Goal: Task Accomplishment & Management: Manage account settings

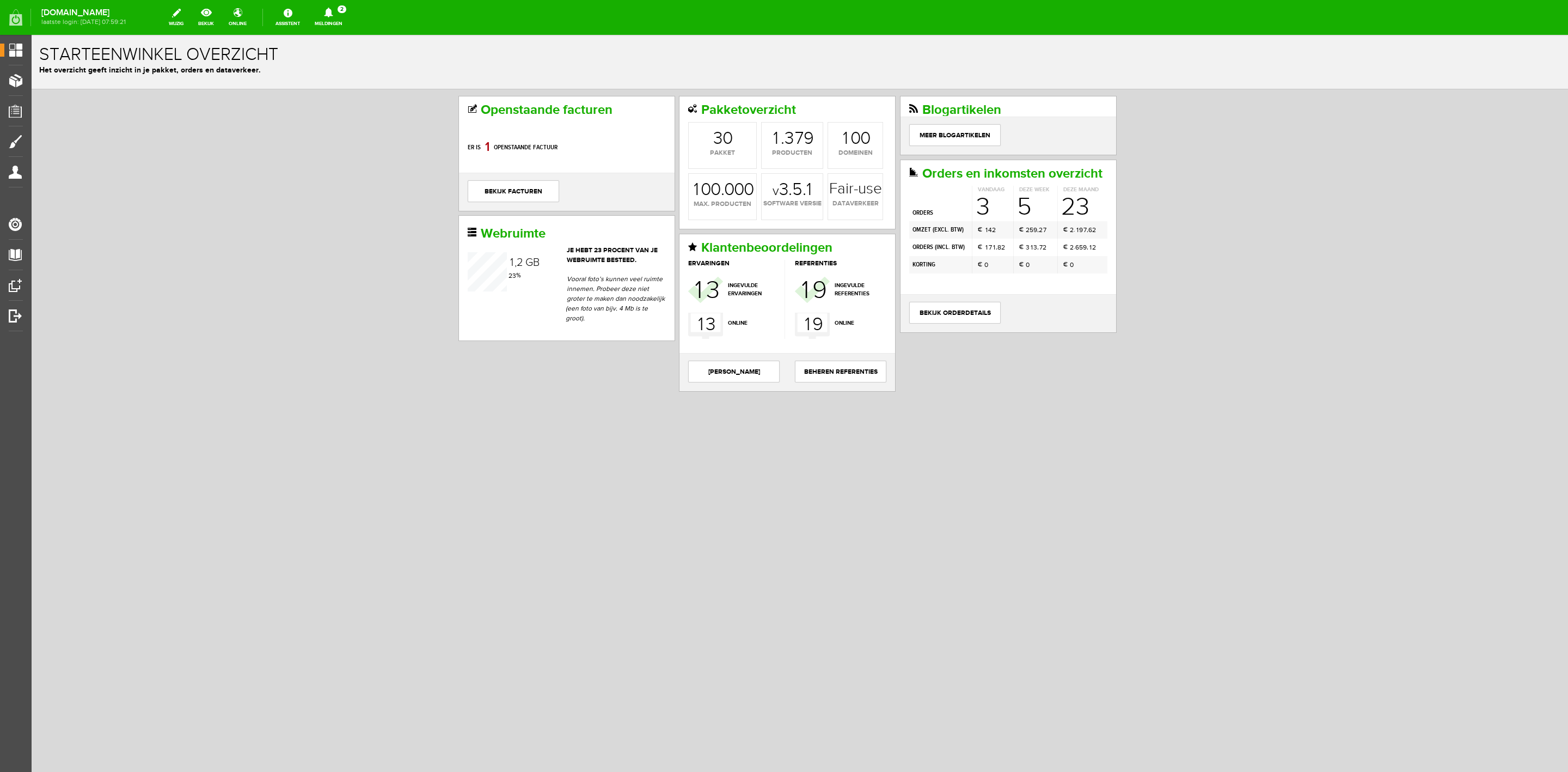
click at [335, 16] on icon at bounding box center [329, 12] width 28 height 10
click at [338, 59] on link "Er is een nieuwe order( #6543 ) geplaatst door [PERSON_NAME]" at bounding box center [328, 73] width 106 height 33
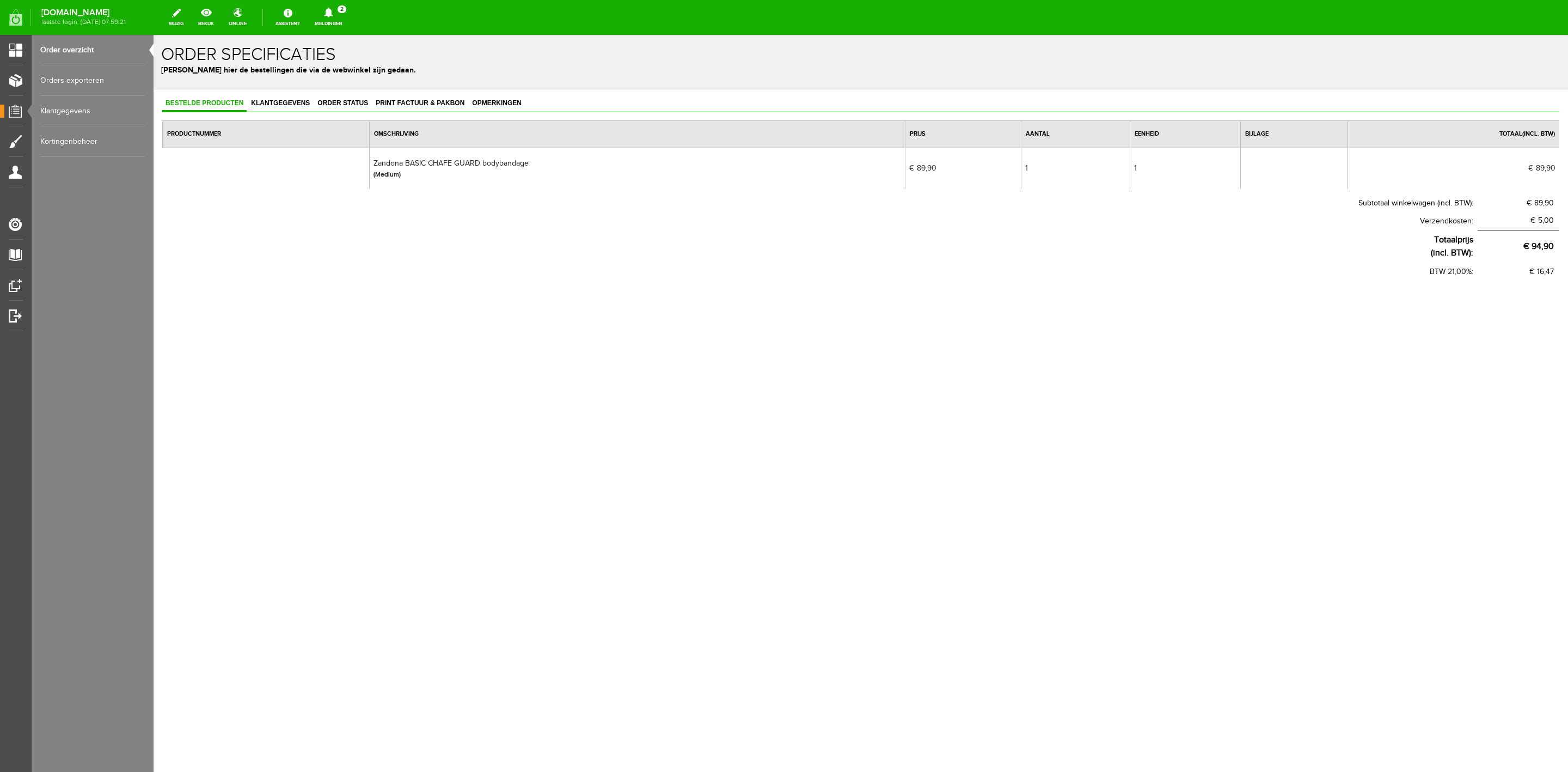
click at [412, 165] on td "Zandona BASIC CHAFE GUARD bodybandage (Medium)" at bounding box center [638, 168] width 536 height 41
copy td "Zandona BASIC CHAFE GUARD bodybandage"
click at [418, 94] on div "Bestelde producten Klantgegevens Order status Print factuur & pakbon Opmerkinge…" at bounding box center [860, 223] width 1415 height 268
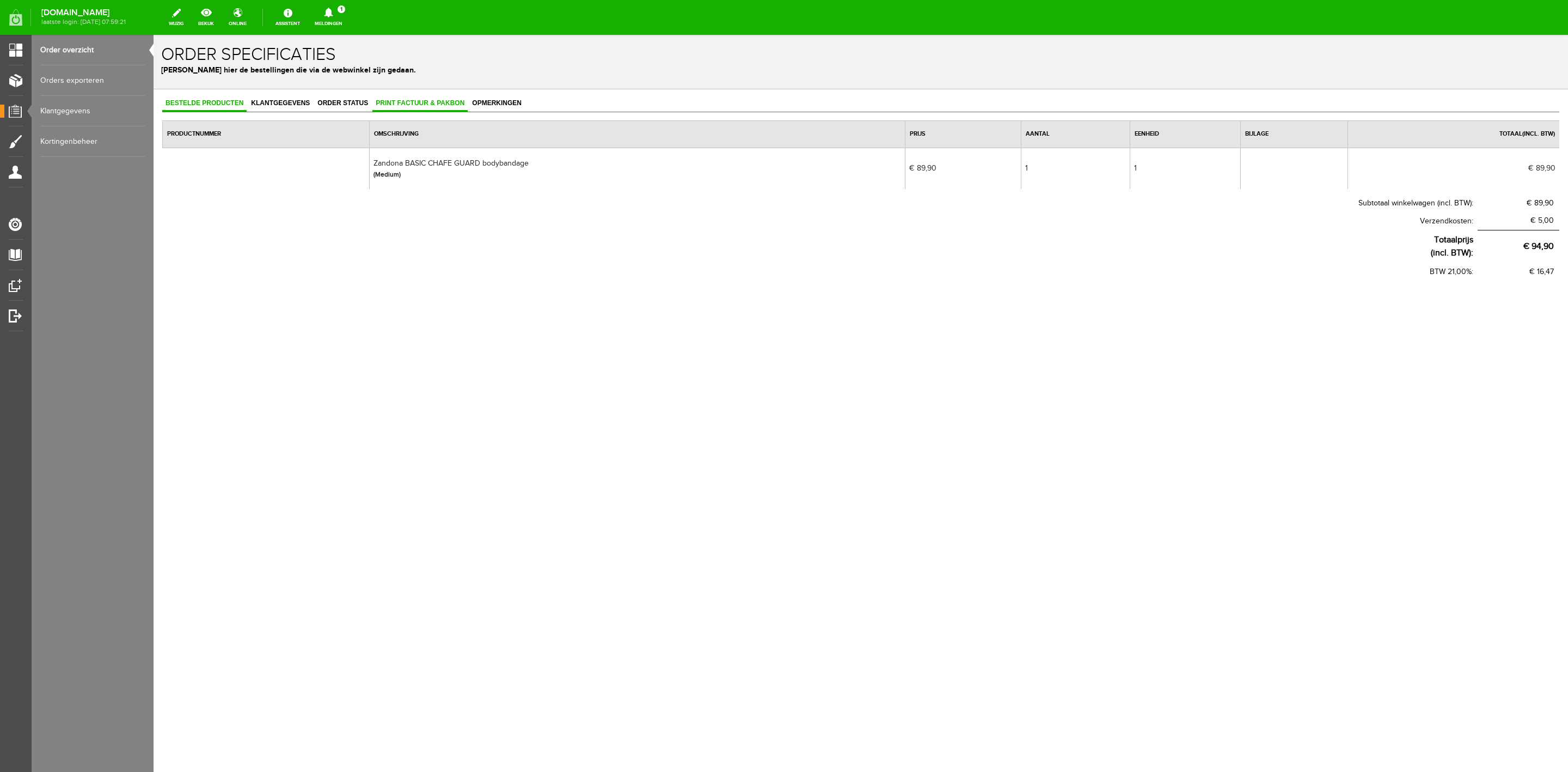
click at [440, 105] on span "Print factuur & pakbon" at bounding box center [420, 103] width 95 height 7
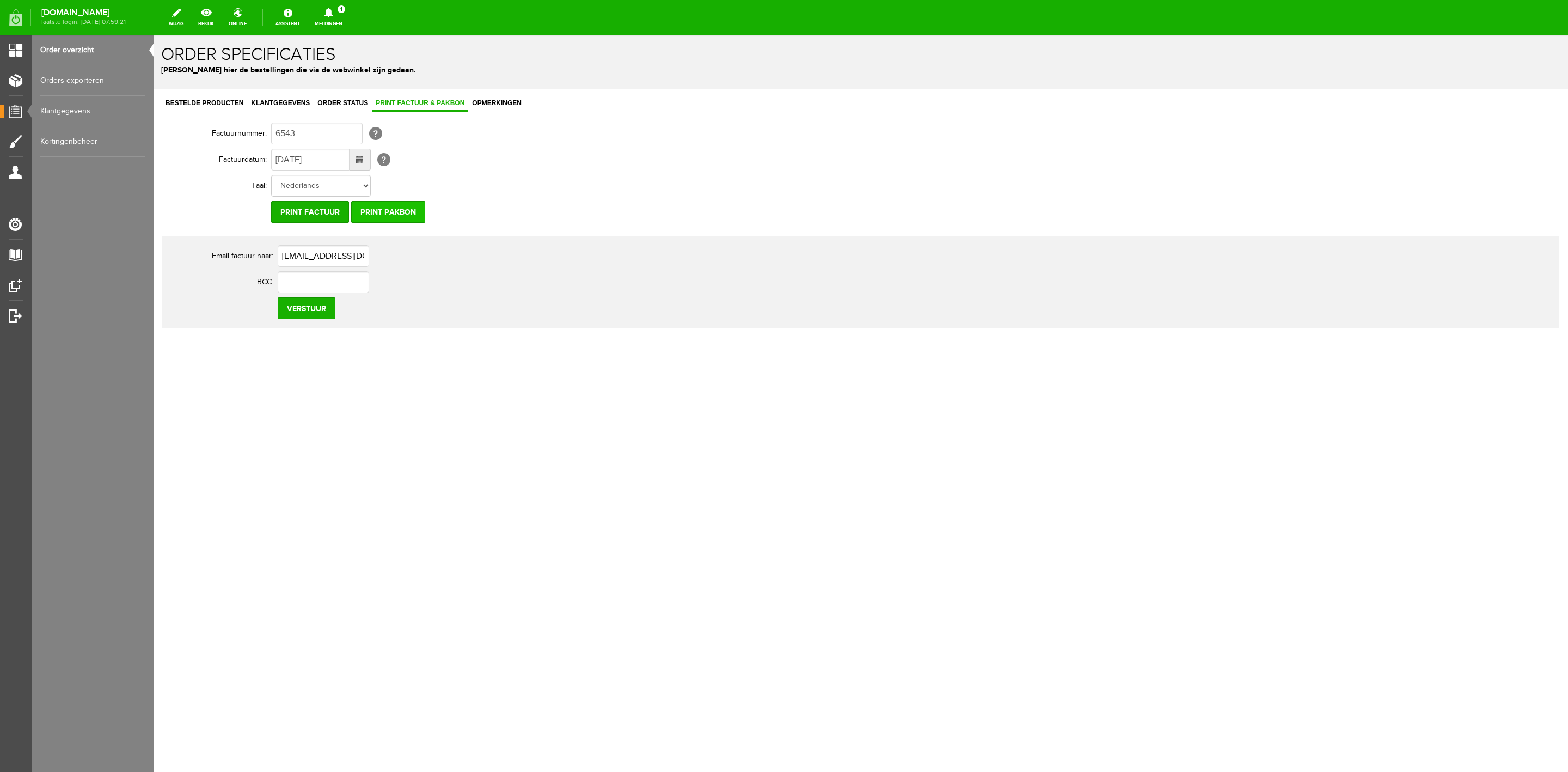
click at [395, 213] on input "Print pakbon" at bounding box center [388, 212] width 74 height 22
click at [301, 108] on link "Klantgegevens" at bounding box center [280, 104] width 65 height 16
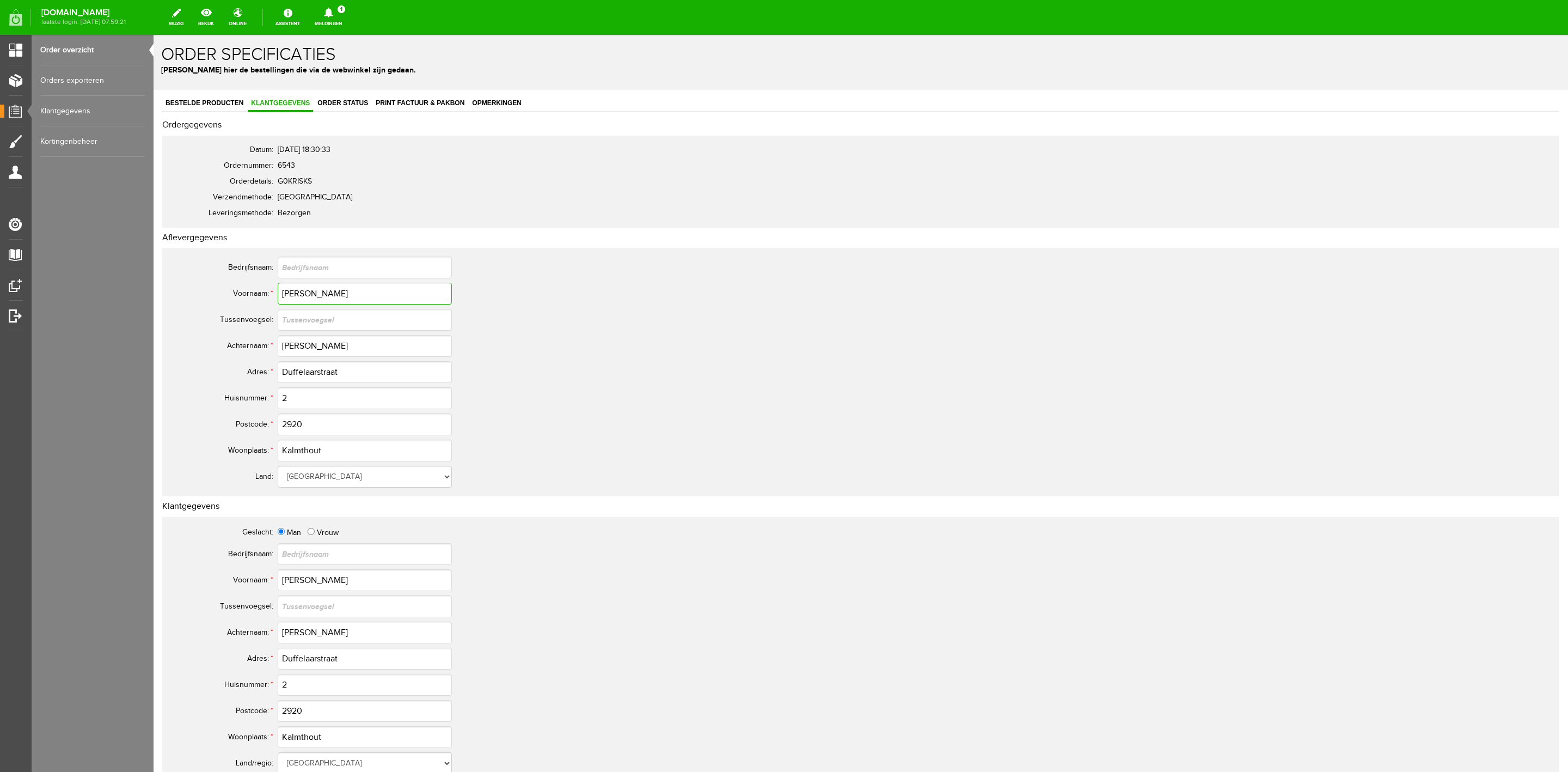
click at [301, 292] on input "[PERSON_NAME]" at bounding box center [364, 294] width 174 height 22
click at [311, 349] on input "[PERSON_NAME]" at bounding box center [364, 346] width 174 height 22
click at [311, 348] on input "[PERSON_NAME]" at bounding box center [364, 346] width 174 height 22
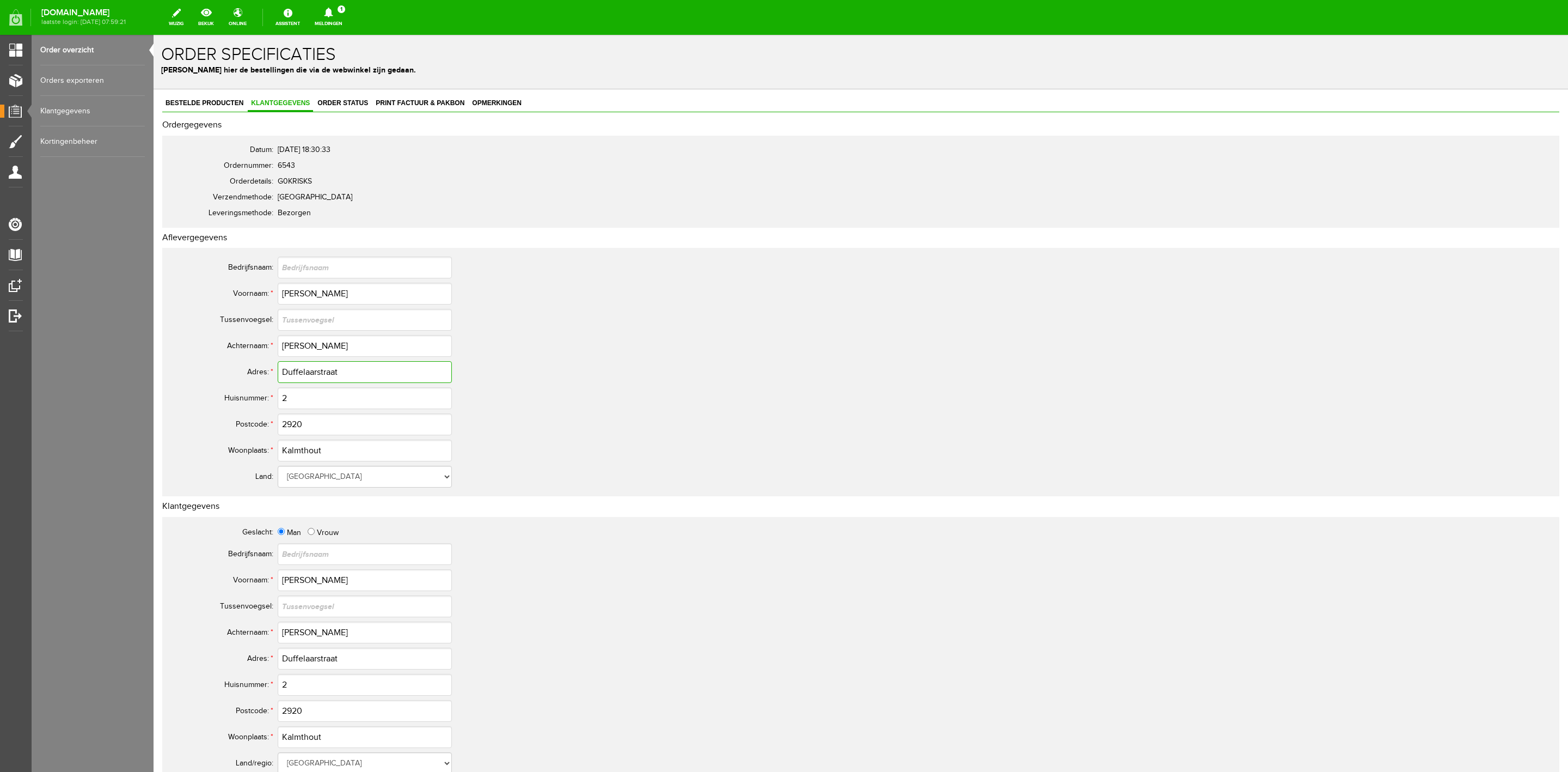
click at [305, 374] on input "Duffelaarstraat" at bounding box center [364, 372] width 174 height 22
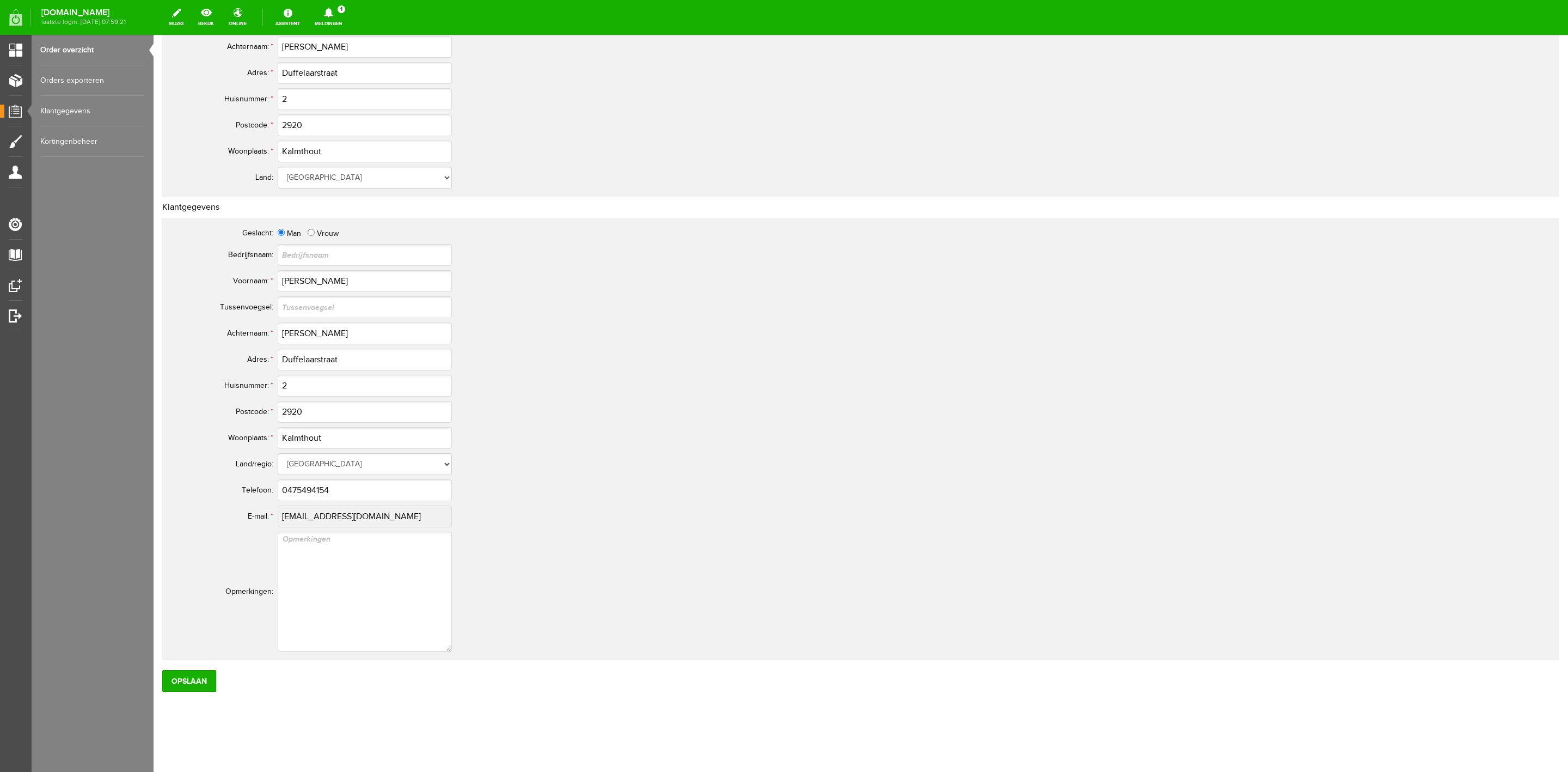
scroll to position [300, 0]
click at [319, 488] on input "0475494154" at bounding box center [364, 490] width 174 height 22
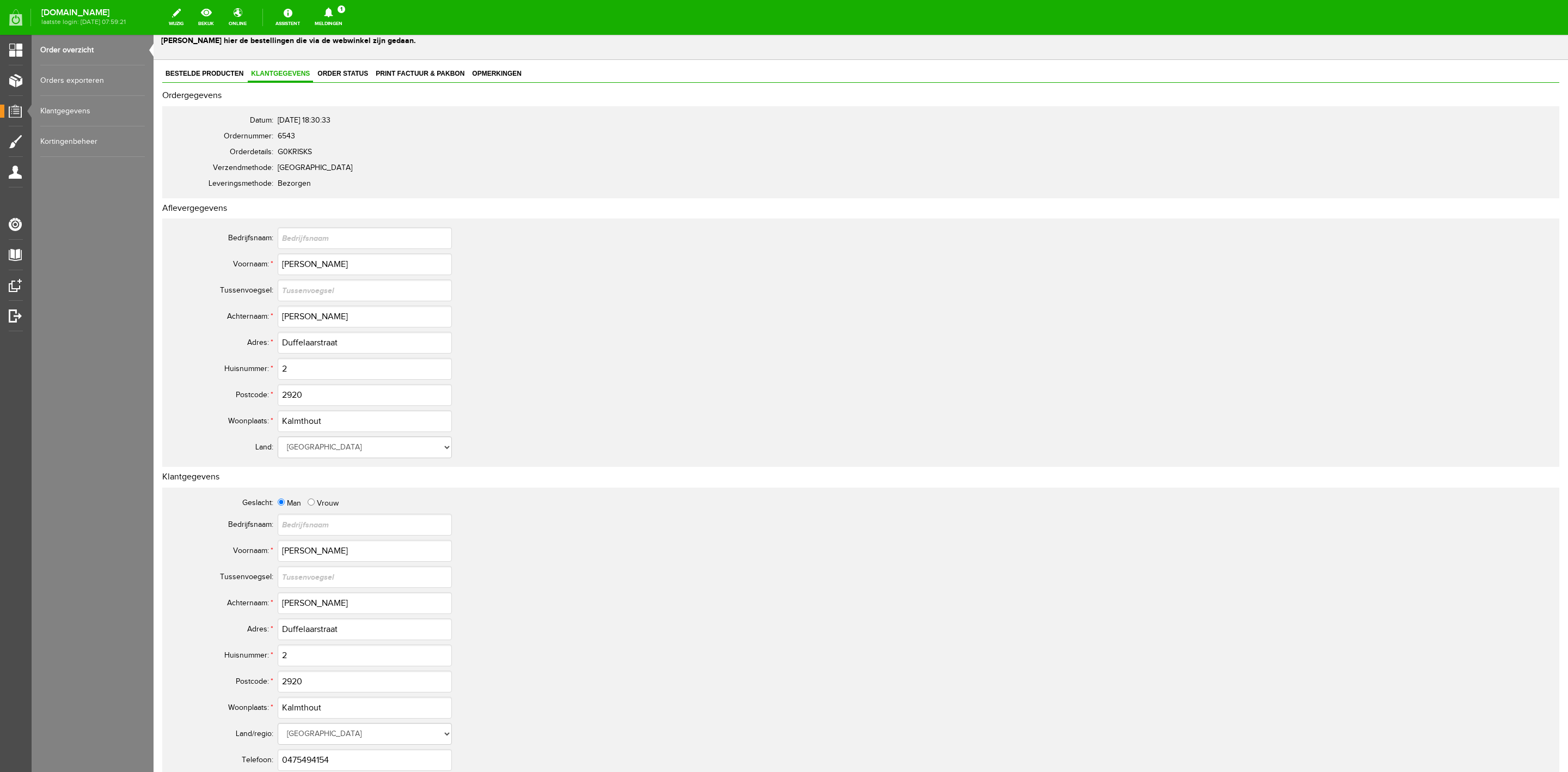
scroll to position [0, 0]
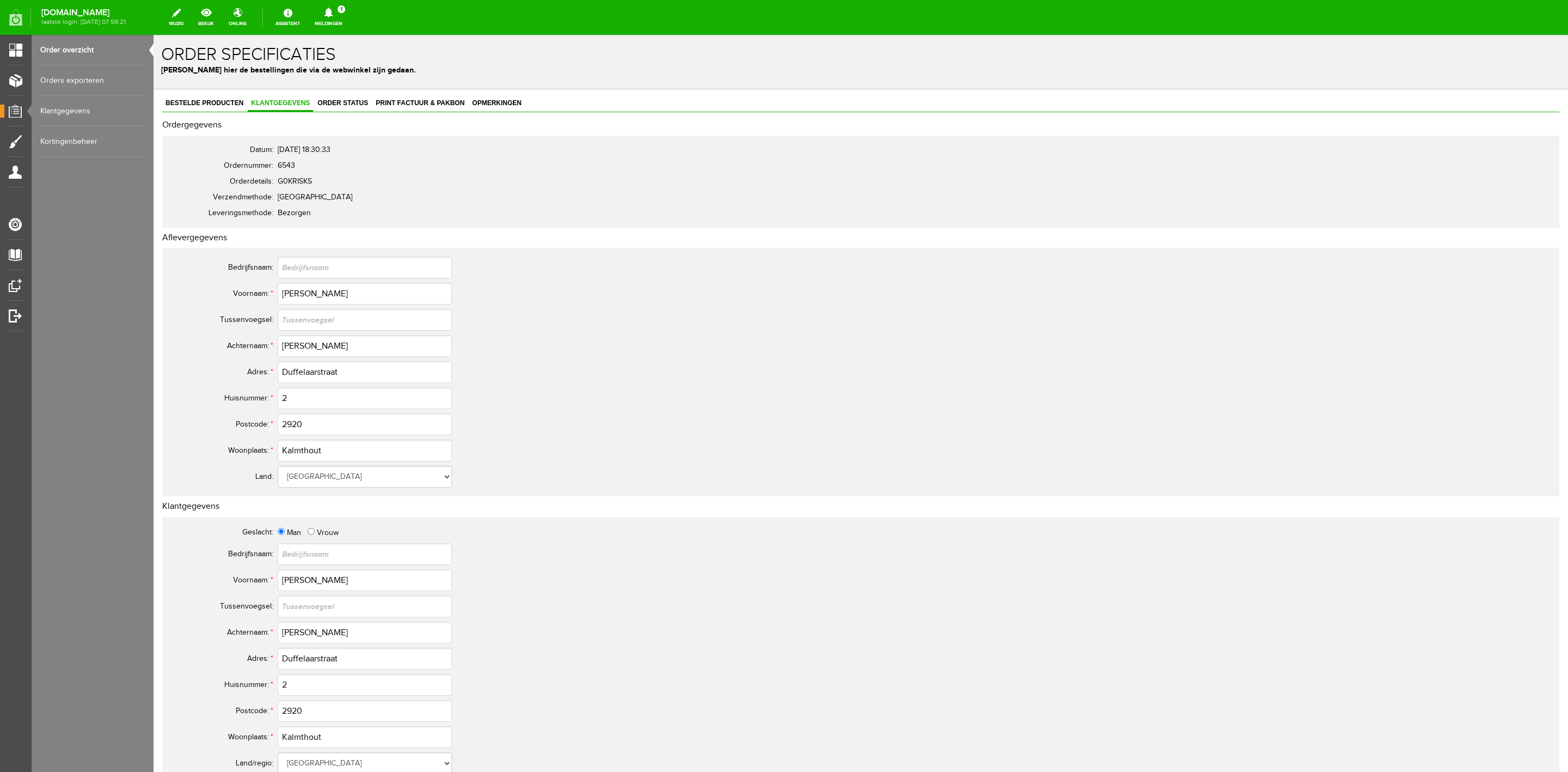
click at [321, 112] on div "Bestelde producten Klantgegevens Order status Print factuur & pakbon Opmerkingen" at bounding box center [860, 104] width 1397 height 16
click at [327, 108] on link "Order status" at bounding box center [343, 104] width 57 height 16
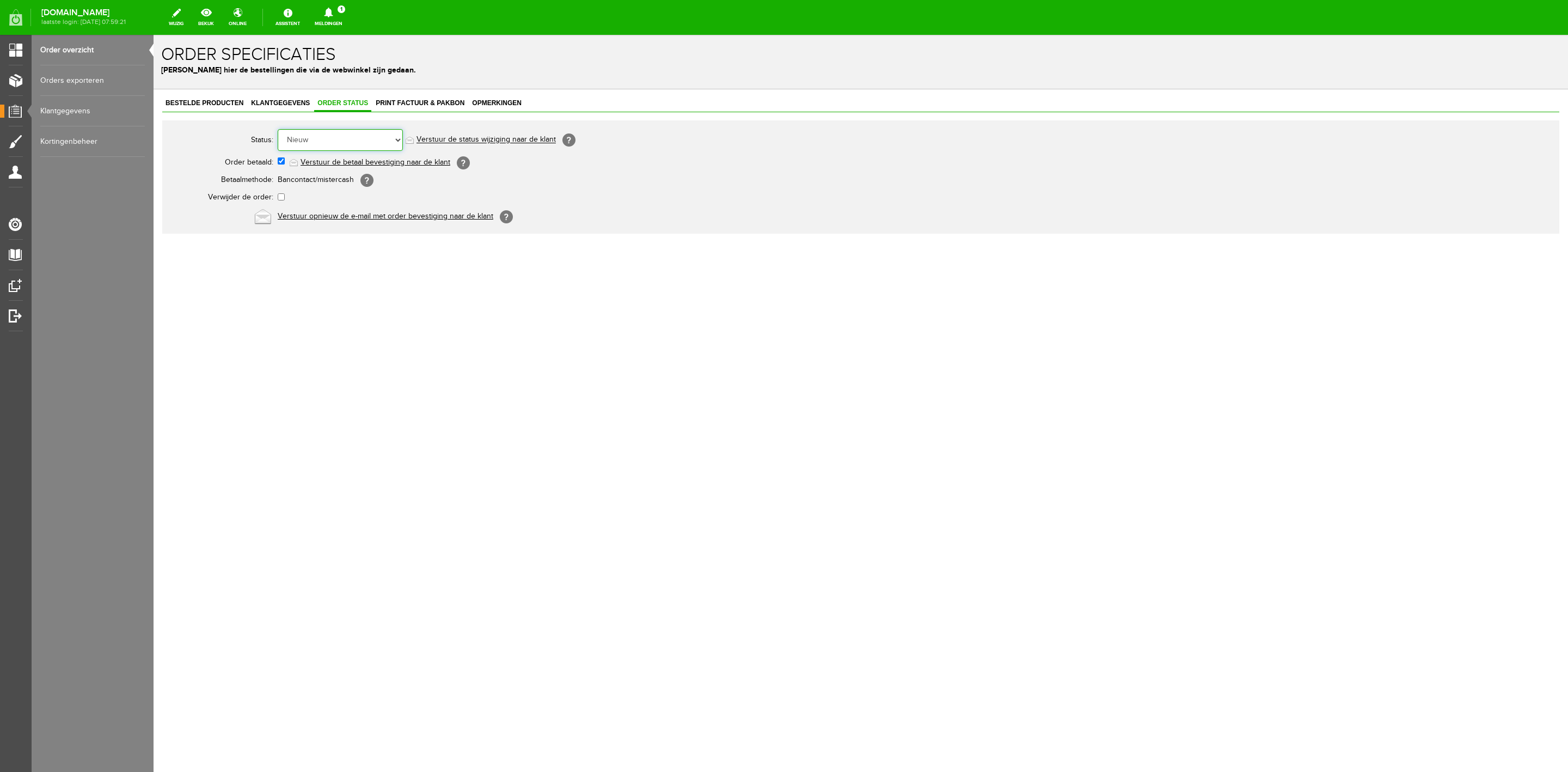
click at [327, 134] on select "Order niet afgerond Nieuw Order in behandeling Wacht op leverancier Wacht op be…" at bounding box center [340, 140] width 126 height 22
select select "5"
click at [277, 129] on select "Order niet afgerond Nieuw Order in behandeling Wacht op leverancier Wacht op be…" at bounding box center [340, 140] width 126 height 22
click at [460, 145] on link "Verstuur de status wijziging naar de klant" at bounding box center [486, 140] width 139 height 9
click at [93, 43] on link "Order overzicht" at bounding box center [92, 50] width 104 height 31
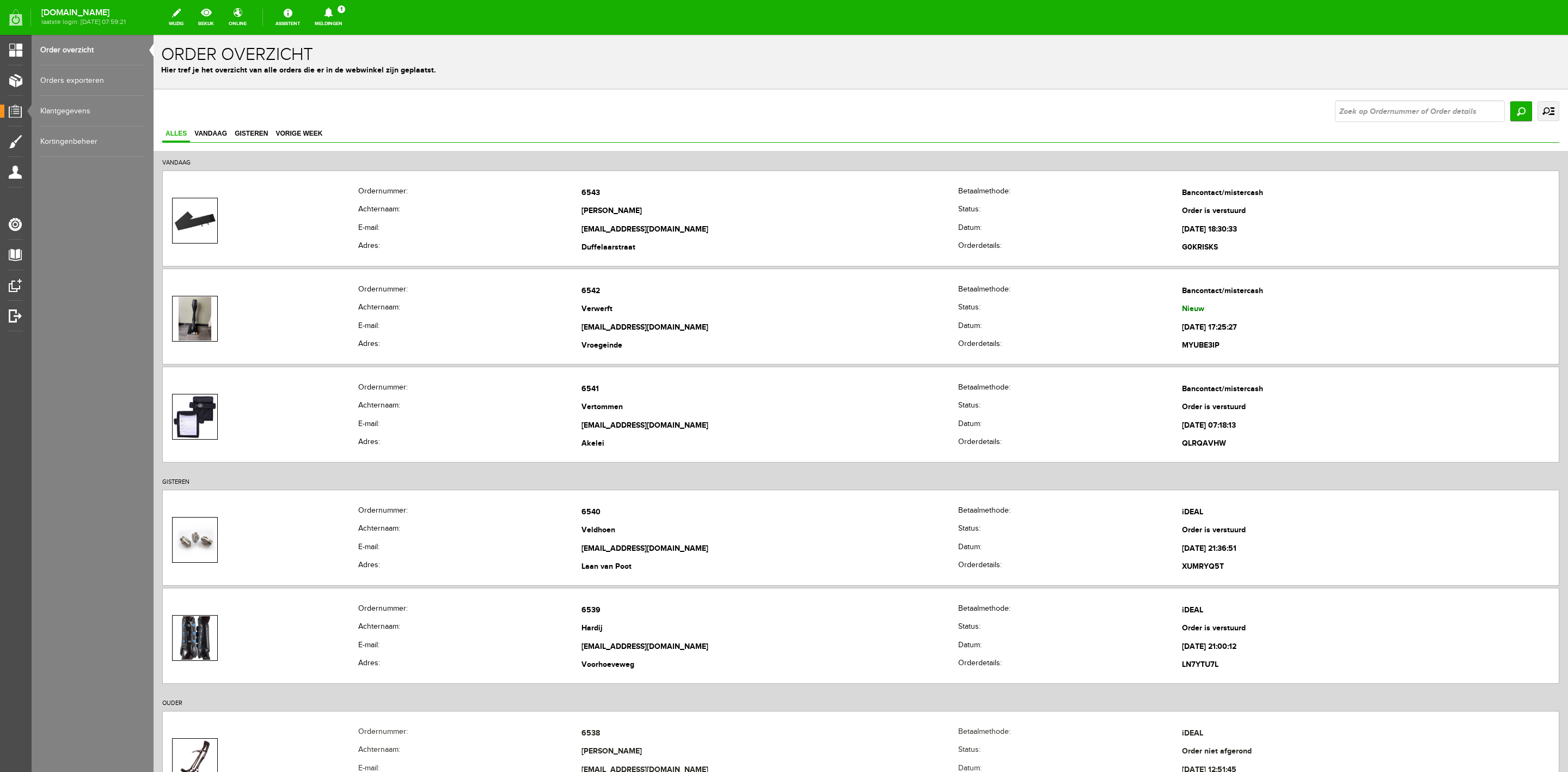
click at [334, 31] on div "[DOMAIN_NAME] laatste login: [DATE] 07:59:21 wijzig bekijk online Assistent Mel…" at bounding box center [784, 17] width 1568 height 35
click at [341, 22] on link "Meldingen 1 Nieuwe orders Er is een nieuwe order( #6542 ) geplaatst door [PERSO…" at bounding box center [329, 17] width 41 height 24
click at [346, 79] on b "[PERSON_NAME]" at bounding box center [321, 84] width 60 height 10
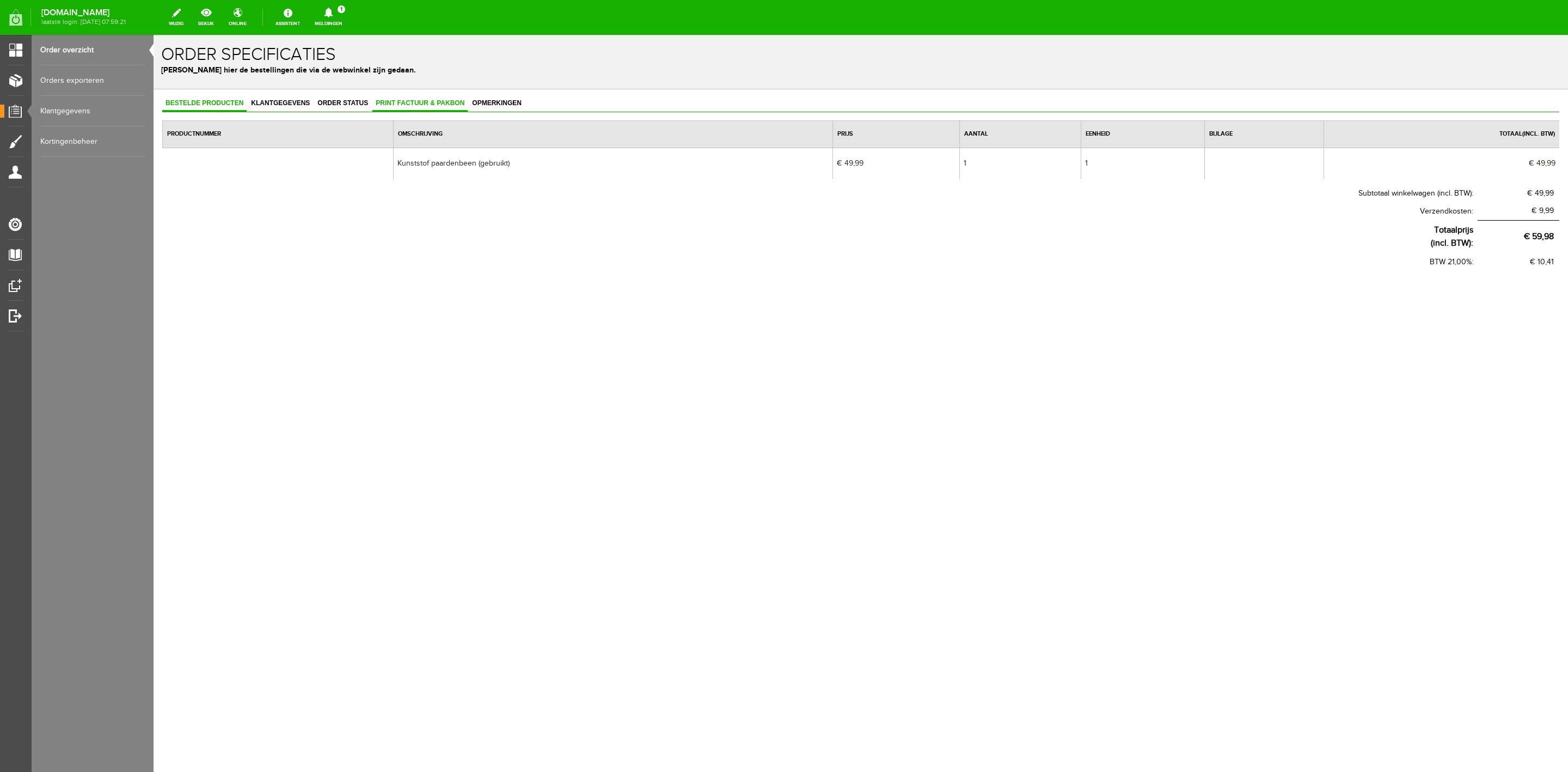
click at [421, 107] on link "Print factuur & pakbon" at bounding box center [420, 104] width 95 height 16
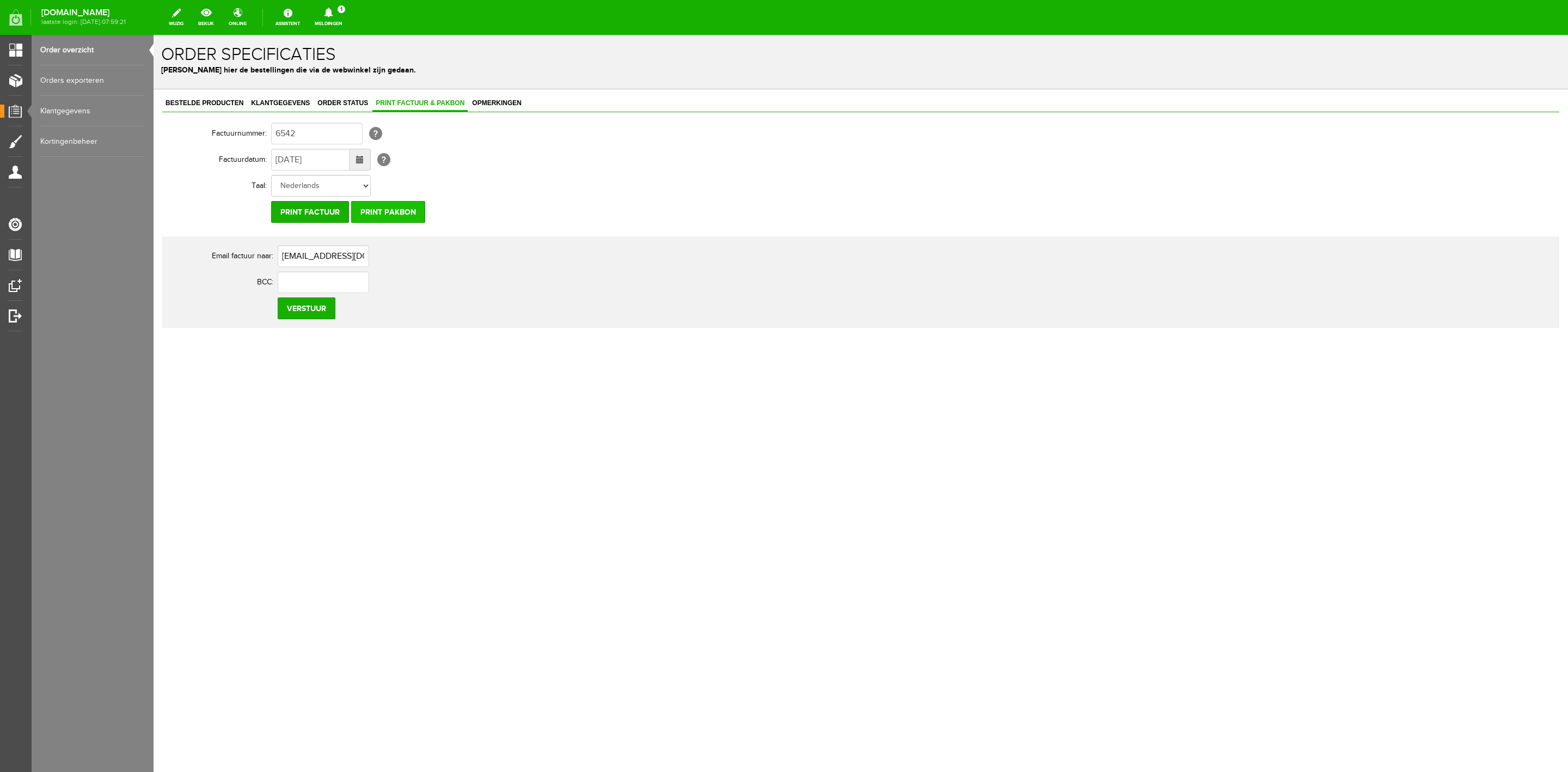
click at [418, 206] on input "Print pakbon" at bounding box center [388, 212] width 74 height 22
click at [301, 107] on link "Klantgegevens" at bounding box center [280, 104] width 65 height 16
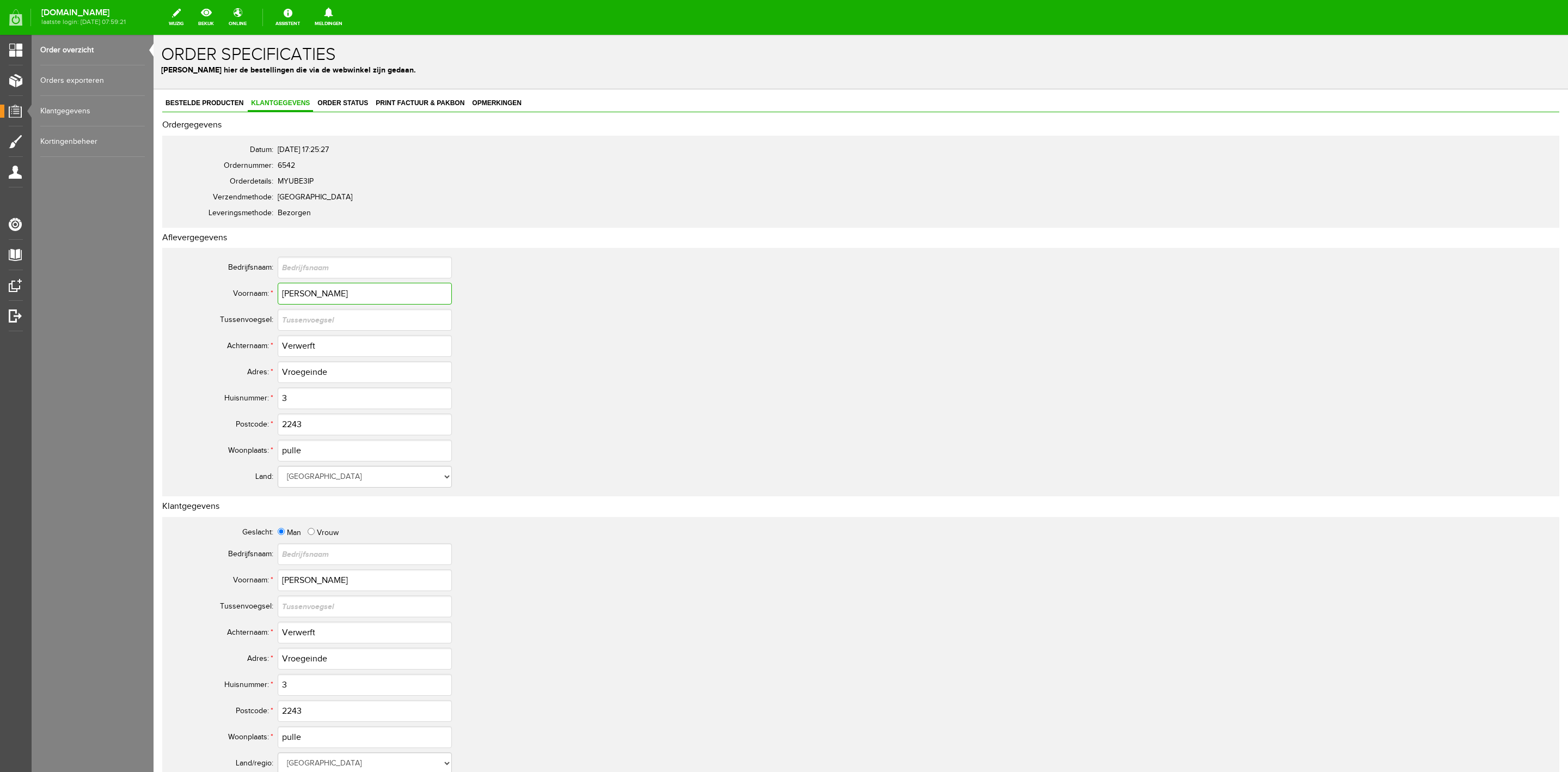
click at [291, 294] on input "[PERSON_NAME]" at bounding box center [364, 294] width 174 height 22
click at [299, 349] on input "Verwerft" at bounding box center [364, 346] width 174 height 22
click at [314, 367] on input "Vroegeinde" at bounding box center [364, 372] width 174 height 22
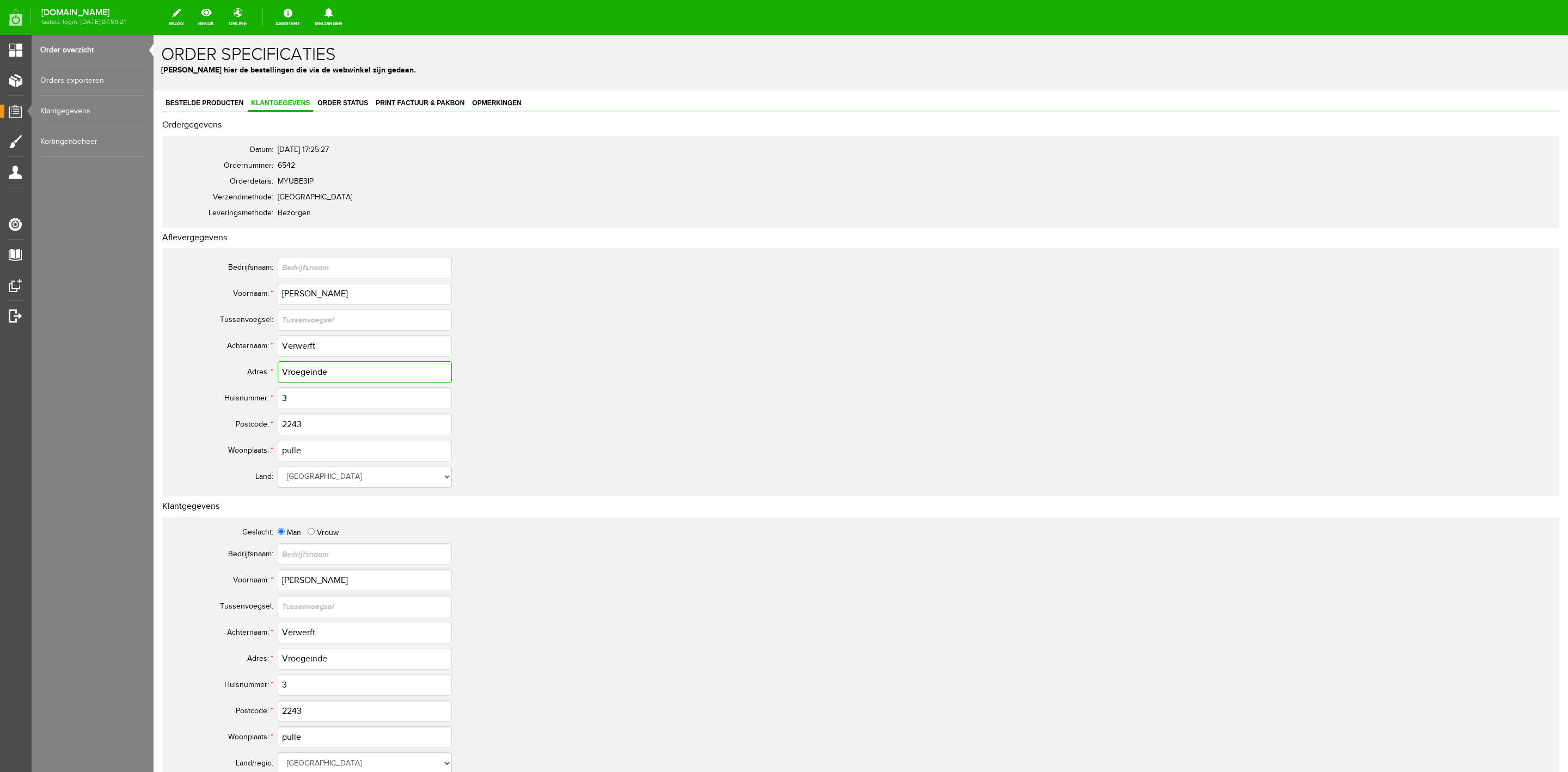
click at [314, 367] on input "Vroegeinde" at bounding box center [364, 372] width 174 height 22
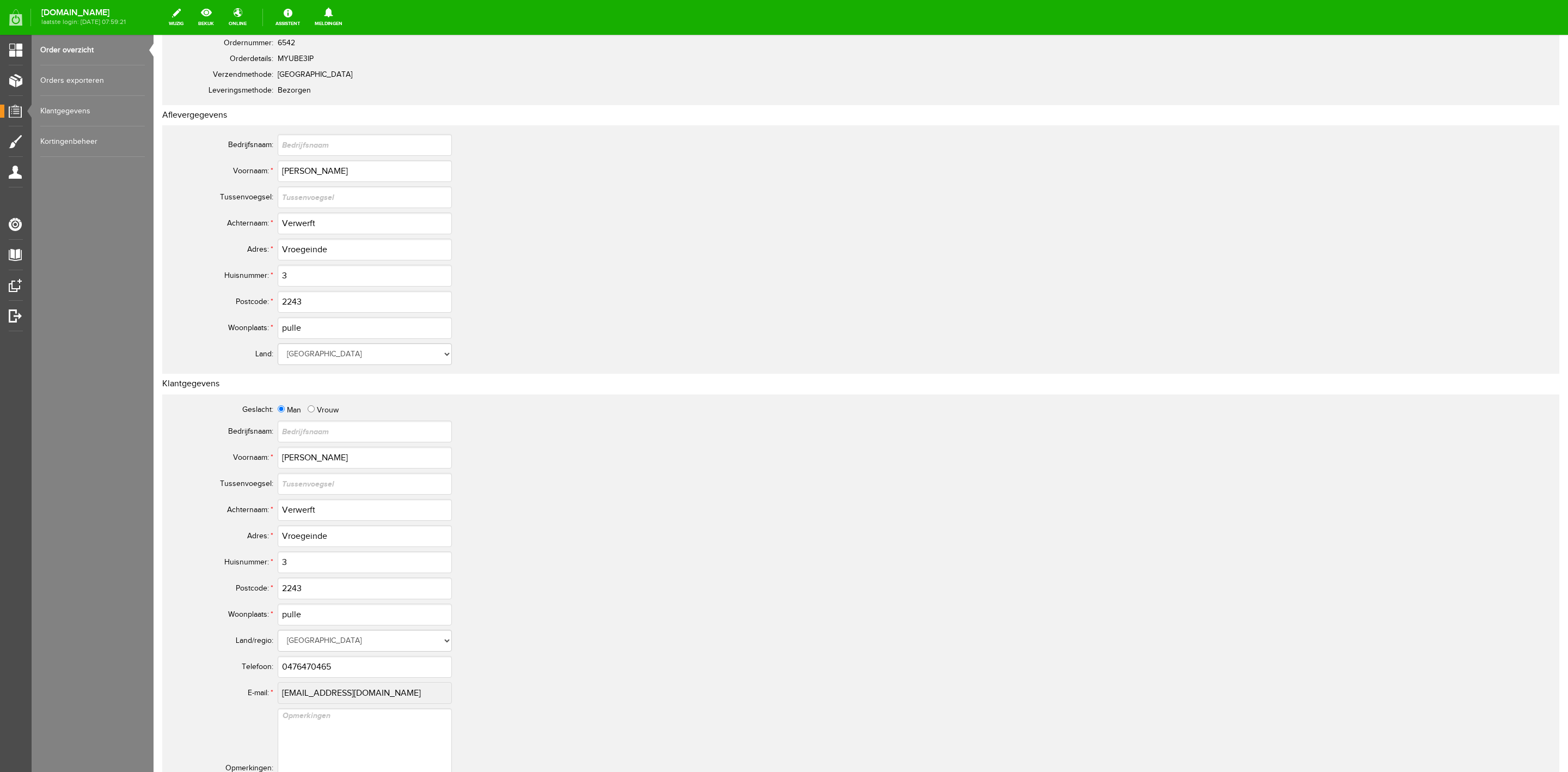
scroll to position [163, 0]
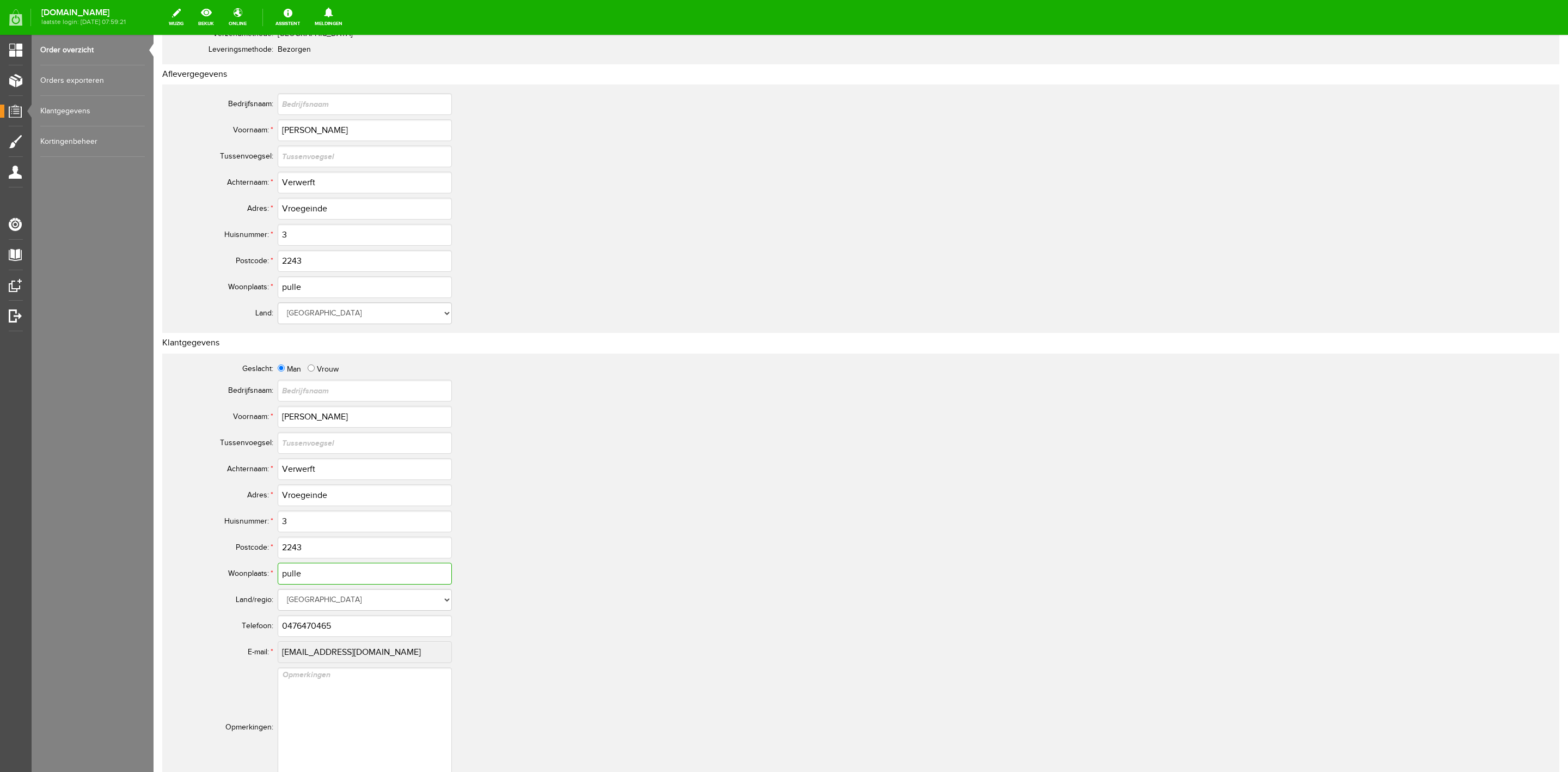
click at [294, 579] on input "pulle" at bounding box center [364, 574] width 174 height 22
click at [308, 627] on input "0476470465" at bounding box center [364, 626] width 174 height 22
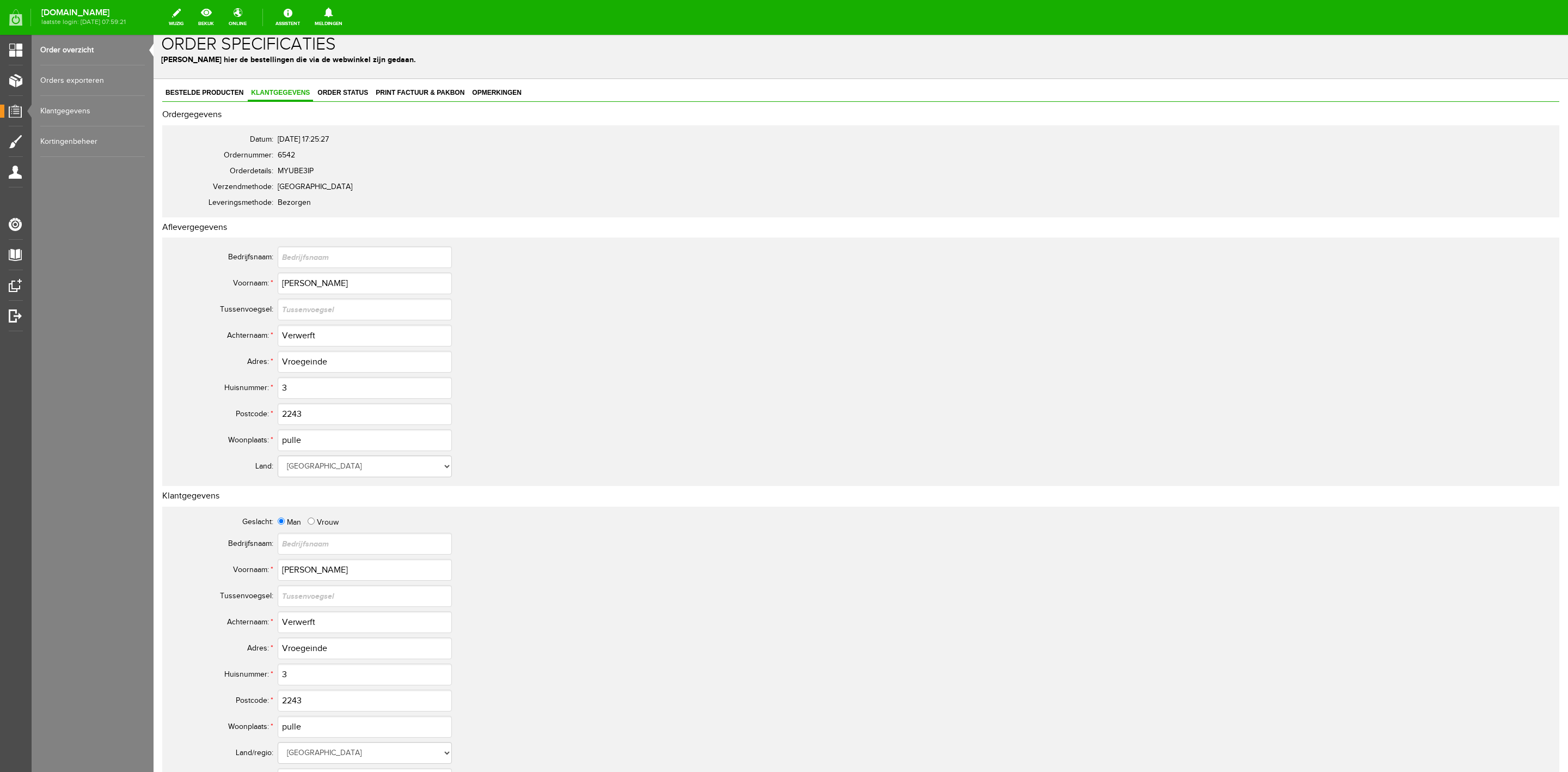
scroll to position [0, 0]
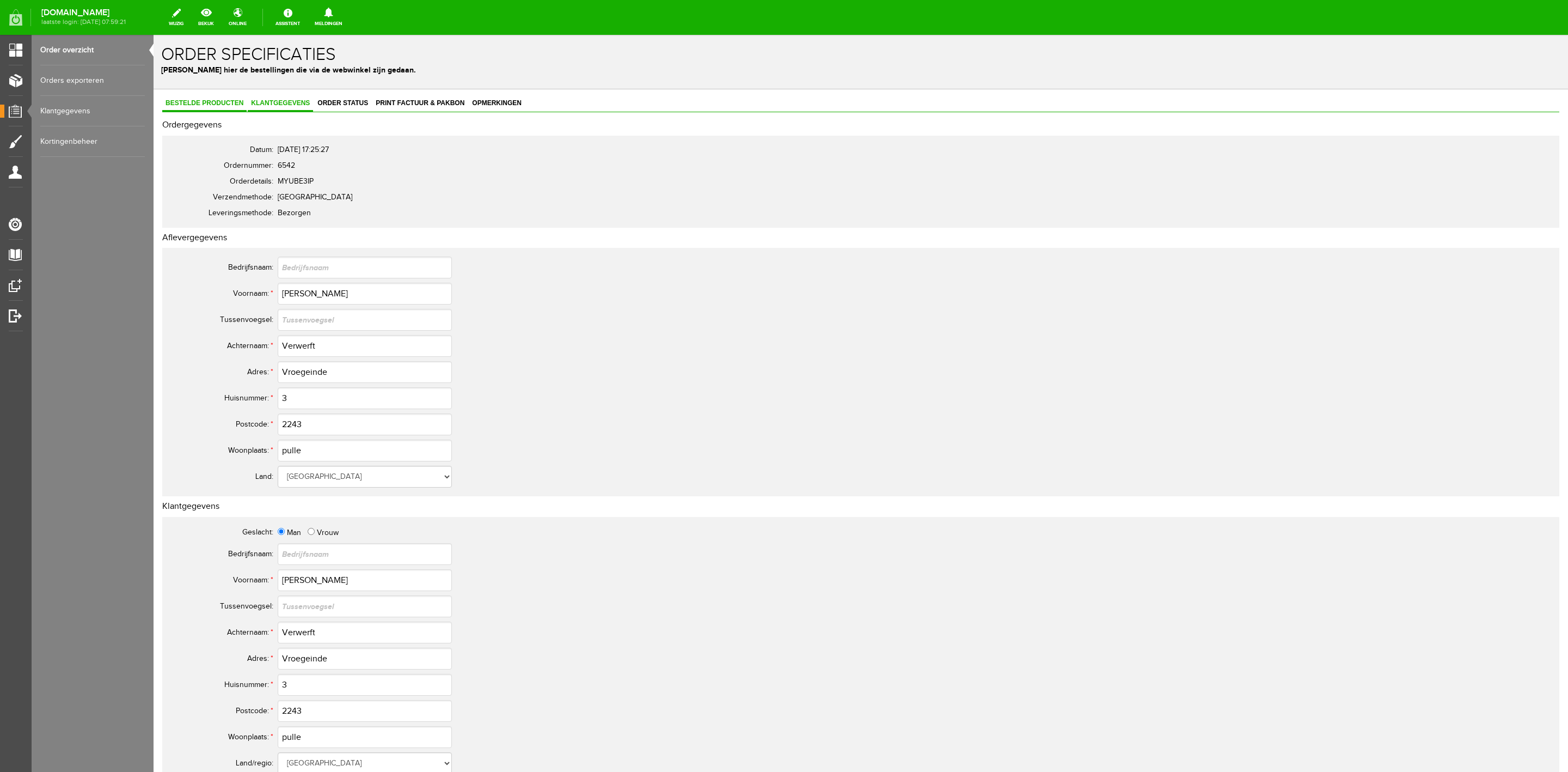
click at [233, 100] on span "Bestelde producten" at bounding box center [204, 103] width 84 height 7
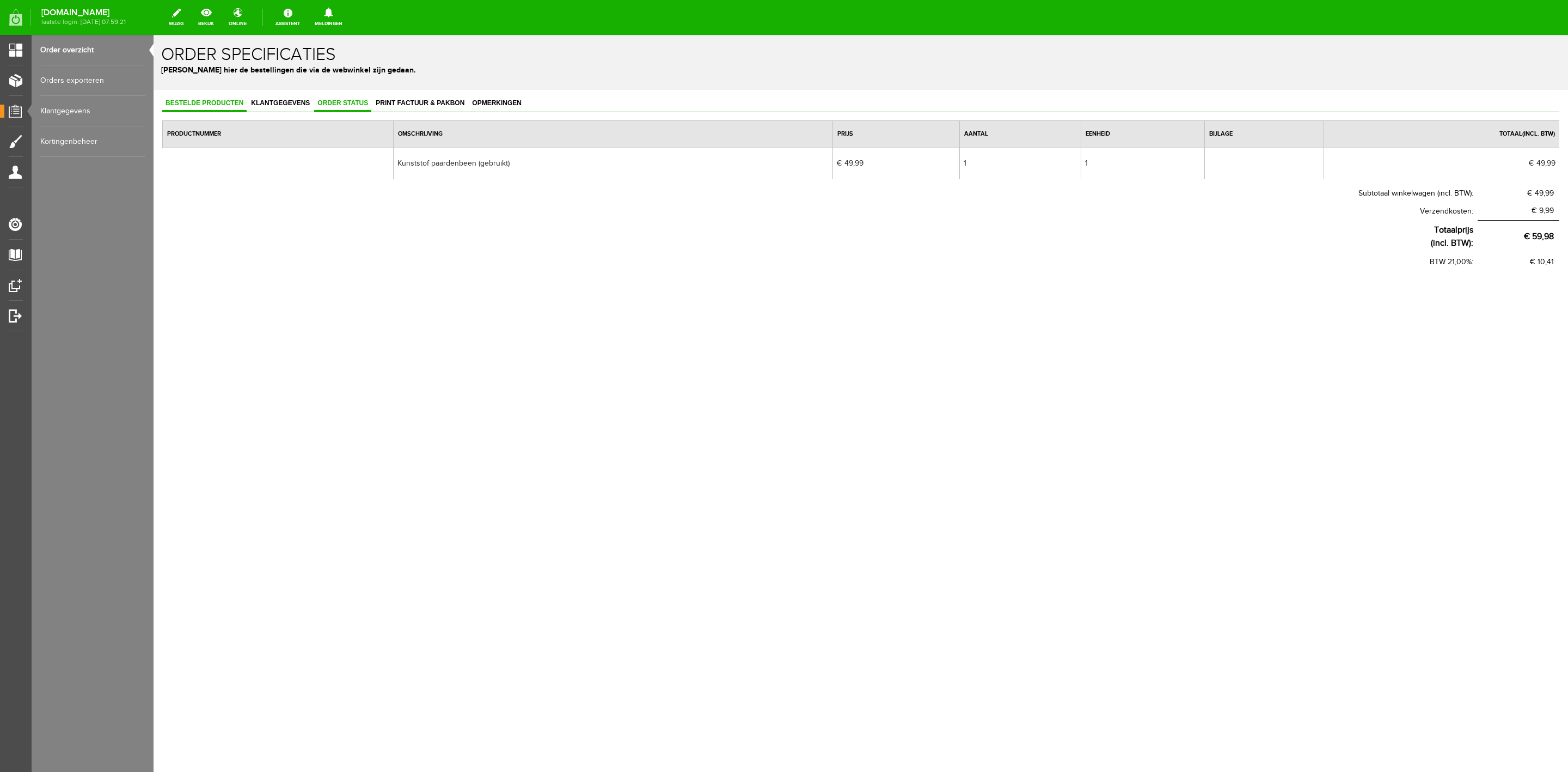
click at [338, 108] on link "Order status" at bounding box center [343, 104] width 57 height 16
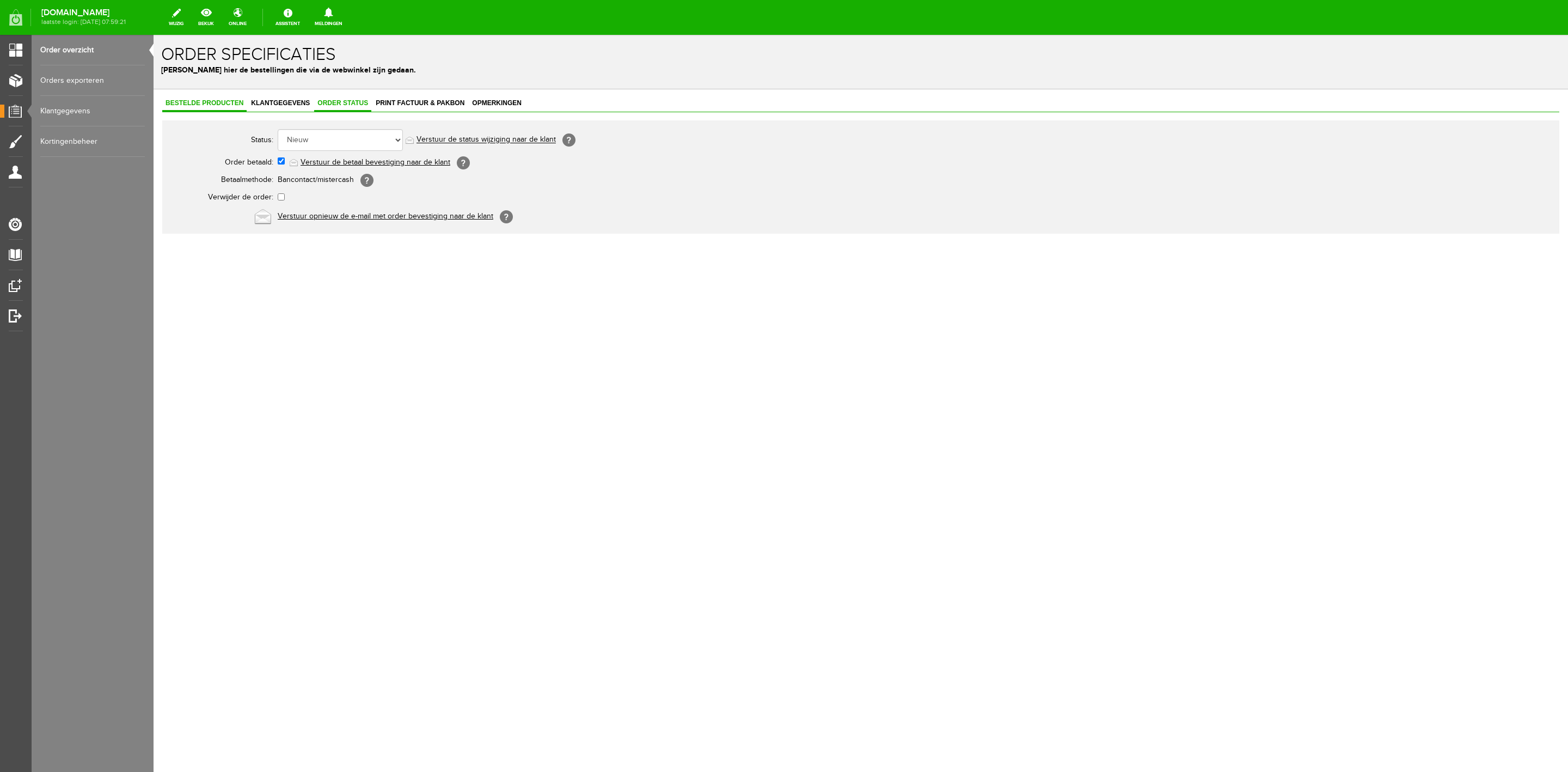
click at [222, 108] on link "Bestelde producten" at bounding box center [204, 104] width 84 height 16
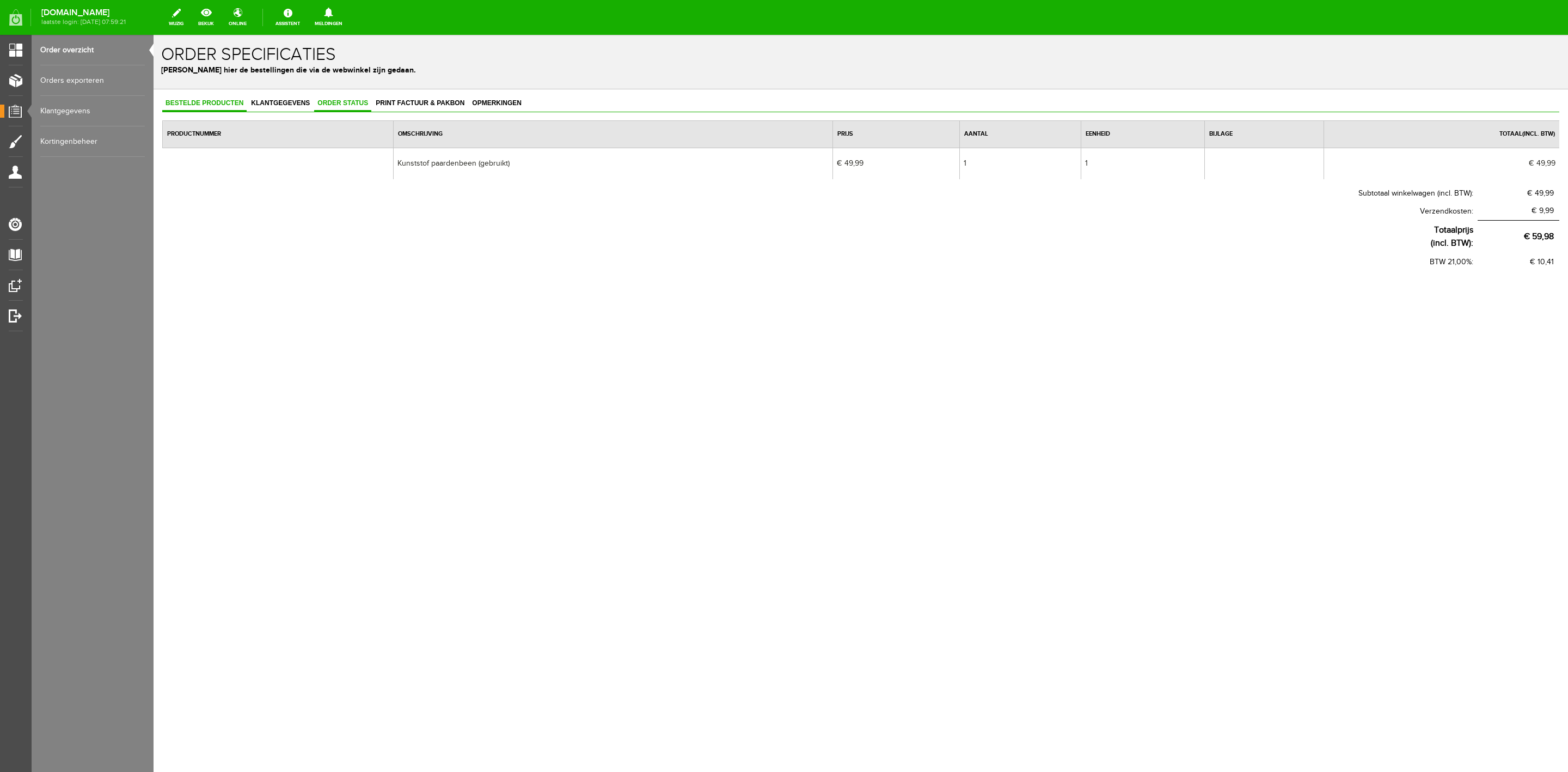
click at [334, 101] on span "Order status" at bounding box center [343, 103] width 57 height 7
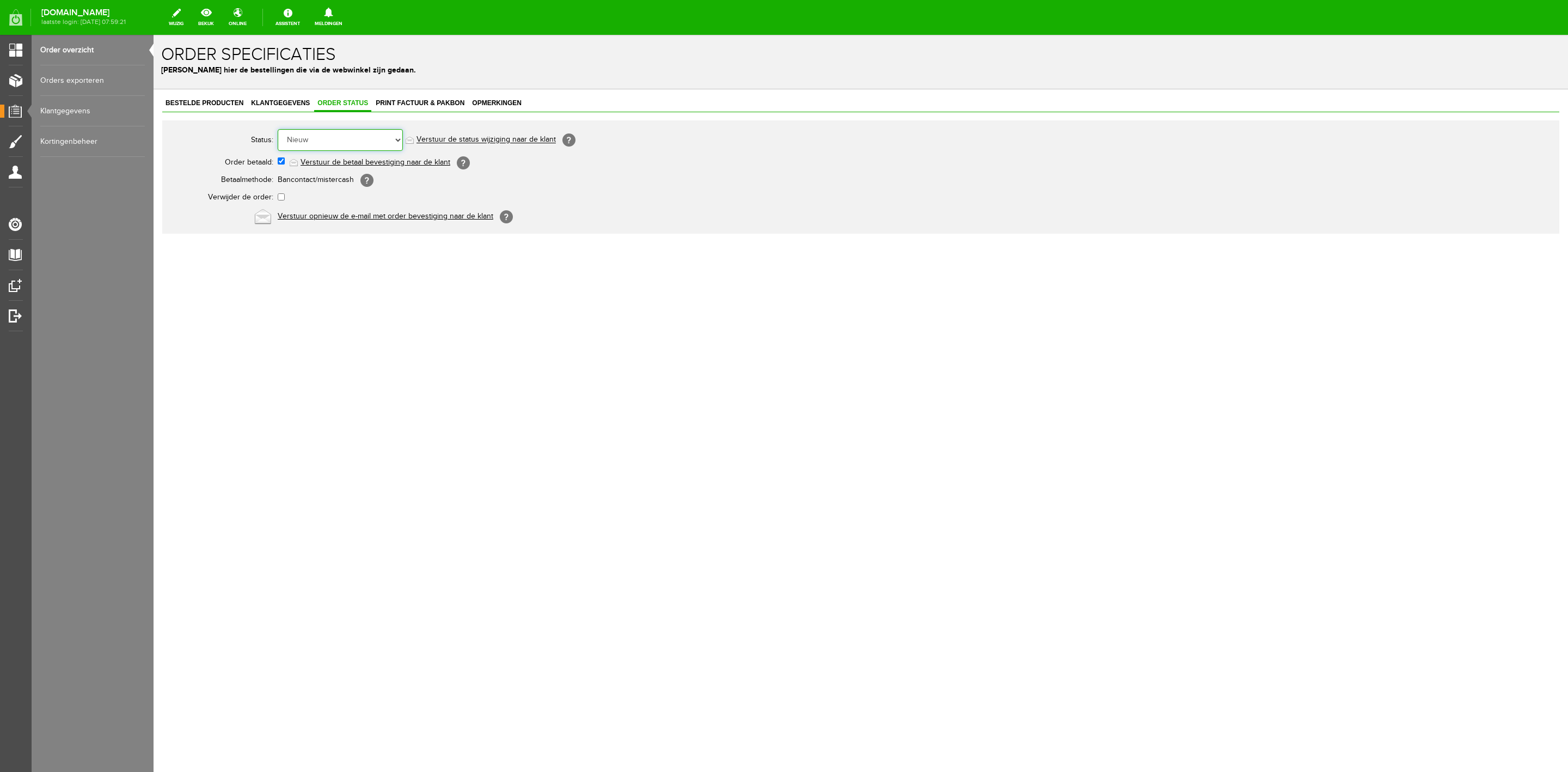
click at [346, 136] on select "Order niet afgerond Nieuw Order in behandeling Wacht op leverancier Wacht op be…" at bounding box center [340, 140] width 126 height 22
select select "5"
click at [277, 129] on select "Order niet afgerond Nieuw Order in behandeling Wacht op leverancier Wacht op be…" at bounding box center [340, 140] width 126 height 22
click at [446, 136] on link "Verstuur de status wijziging naar de klant" at bounding box center [486, 140] width 139 height 9
click at [103, 49] on link "Order overzicht" at bounding box center [92, 50] width 104 height 31
